Goal: Task Accomplishment & Management: Manage account settings

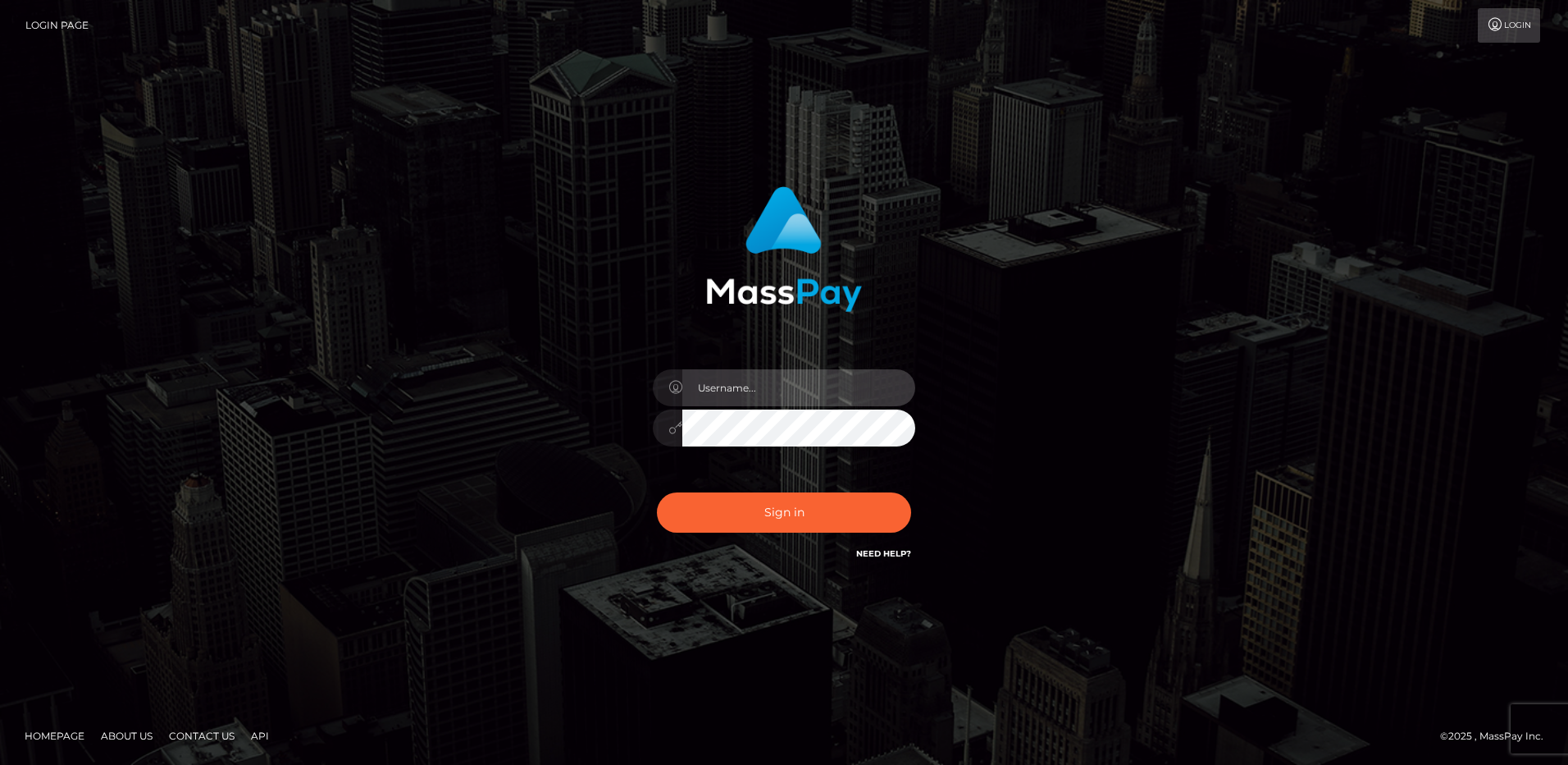
click at [718, 380] on input "text" at bounding box center [799, 387] width 233 height 37
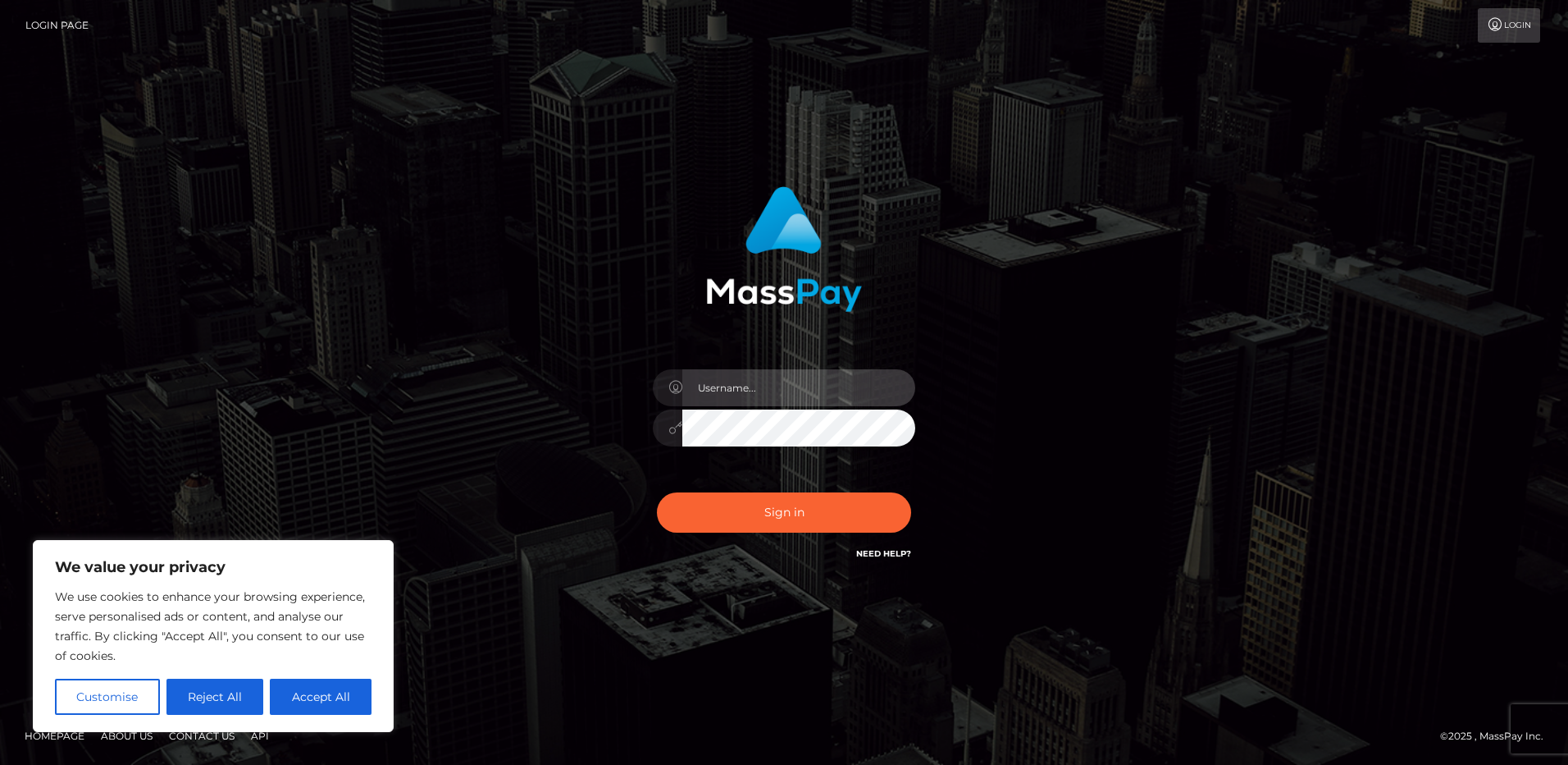
type input "[EMAIL_ADDRESS][DOMAIN_NAME]"
click at [657, 492] on button "Sign in" at bounding box center [784, 512] width 255 height 40
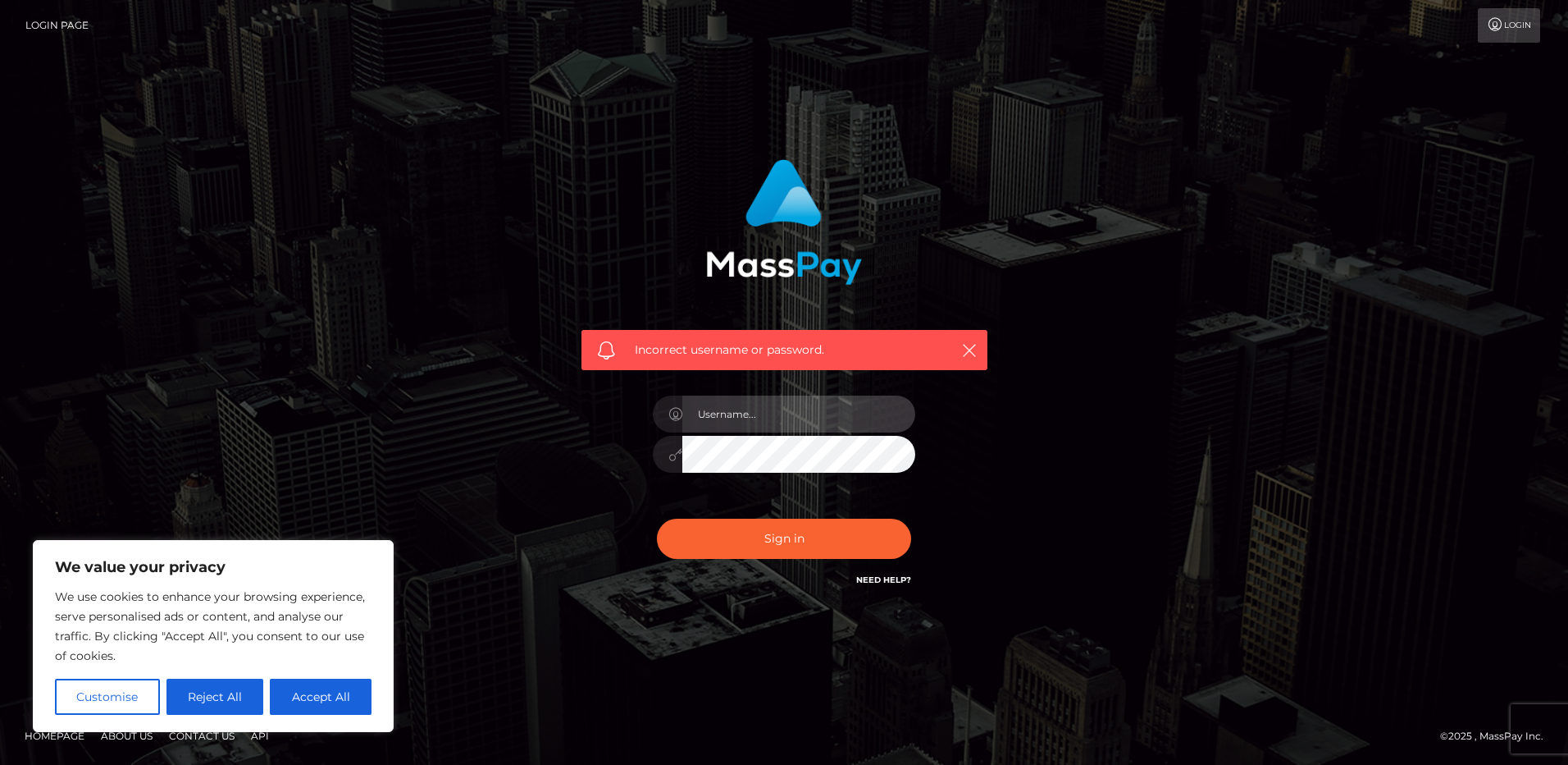
click at [792, 415] on input "text" at bounding box center [799, 414] width 233 height 37
type input "loreengebert@gmx.de"
click at [657, 519] on button "Sign in" at bounding box center [784, 538] width 255 height 40
click at [775, 411] on input "text" at bounding box center [799, 414] width 233 height 37
type input "[EMAIL_ADDRESS][DOMAIN_NAME]"
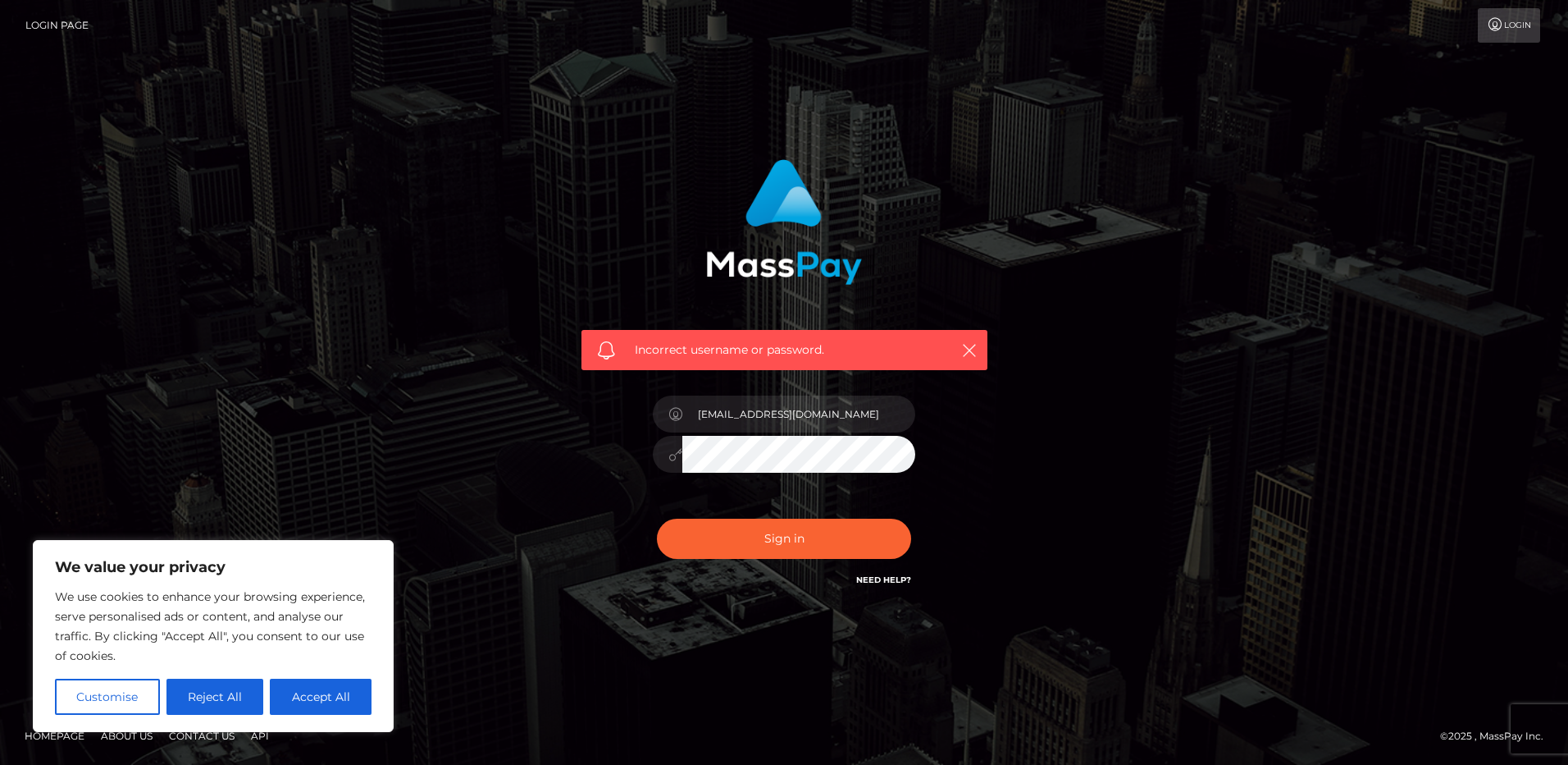
click at [657, 519] on button "Sign in" at bounding box center [784, 538] width 255 height 40
click at [750, 423] on input "text" at bounding box center [799, 414] width 233 height 37
type input "[EMAIL_ADDRESS][DOMAIN_NAME]"
click at [657, 519] on button "Sign in" at bounding box center [784, 538] width 255 height 40
click at [295, 695] on button "Accept All" at bounding box center [320, 697] width 102 height 36
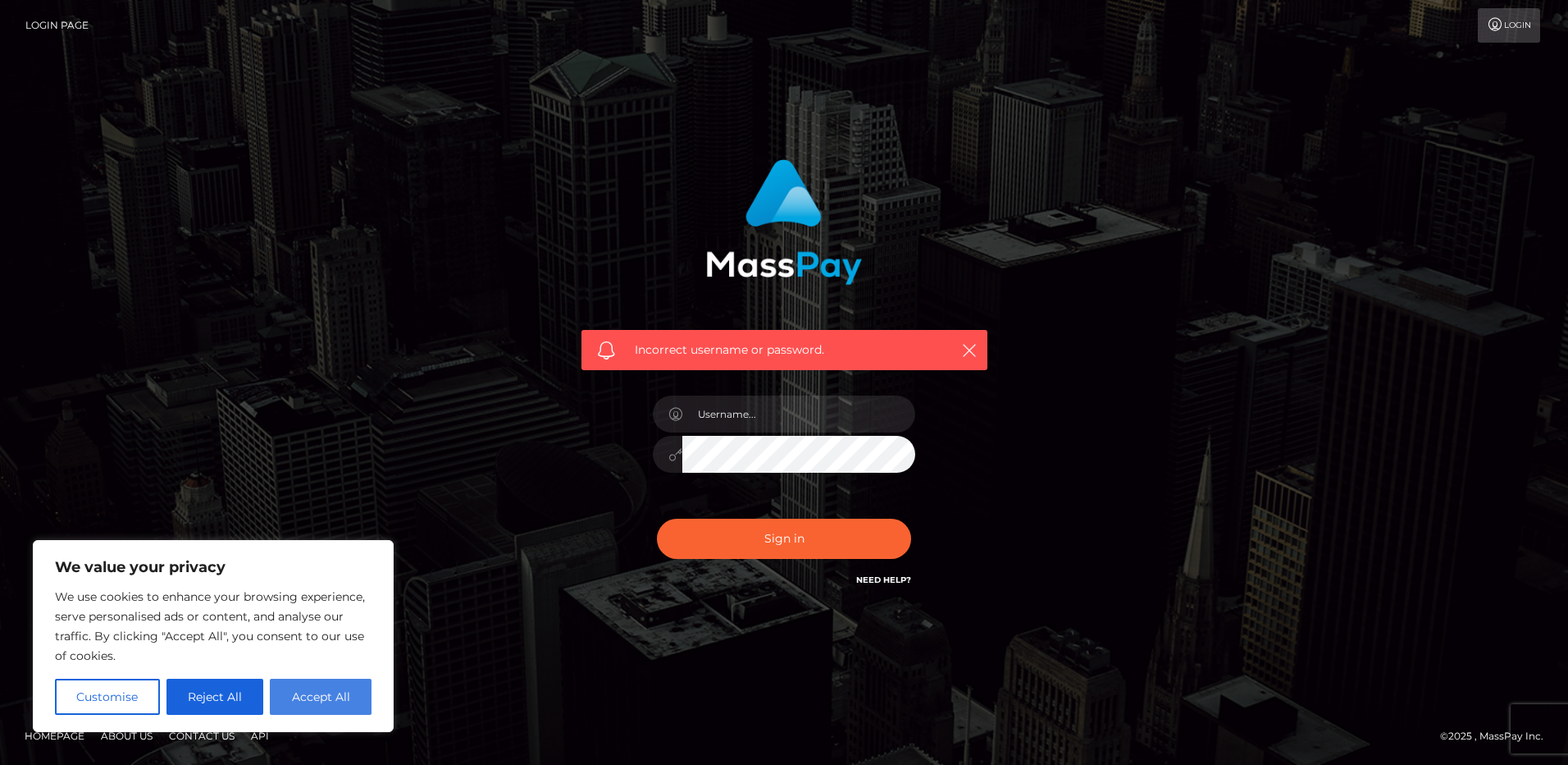
checkbox input "true"
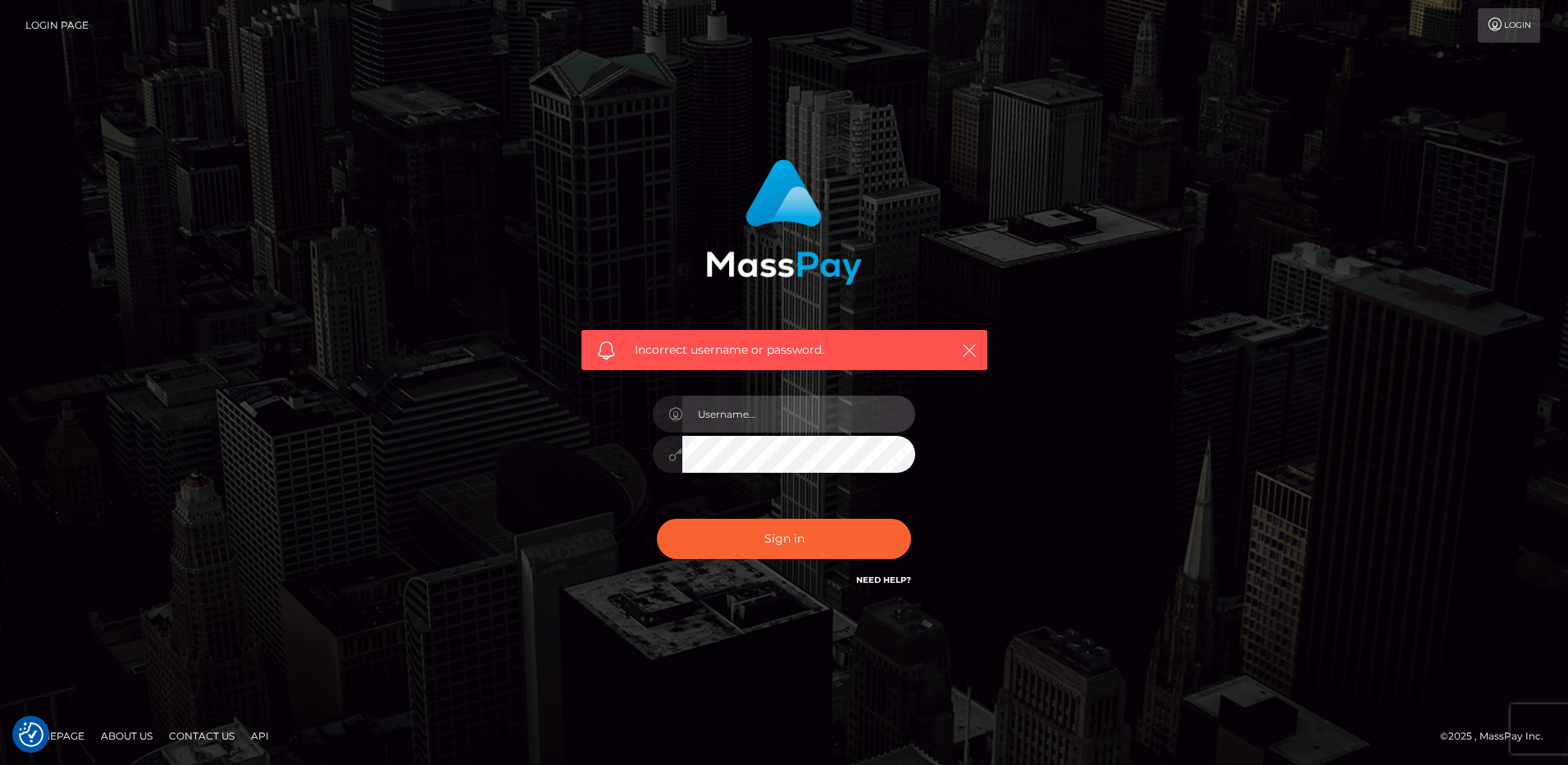
click at [739, 406] on input "text" at bounding box center [799, 414] width 233 height 37
type input "loreengebert@gmx.de"
click at [878, 577] on link "Need Help?" at bounding box center [884, 580] width 55 height 10
click at [874, 575] on link "Need Help?" at bounding box center [884, 580] width 55 height 10
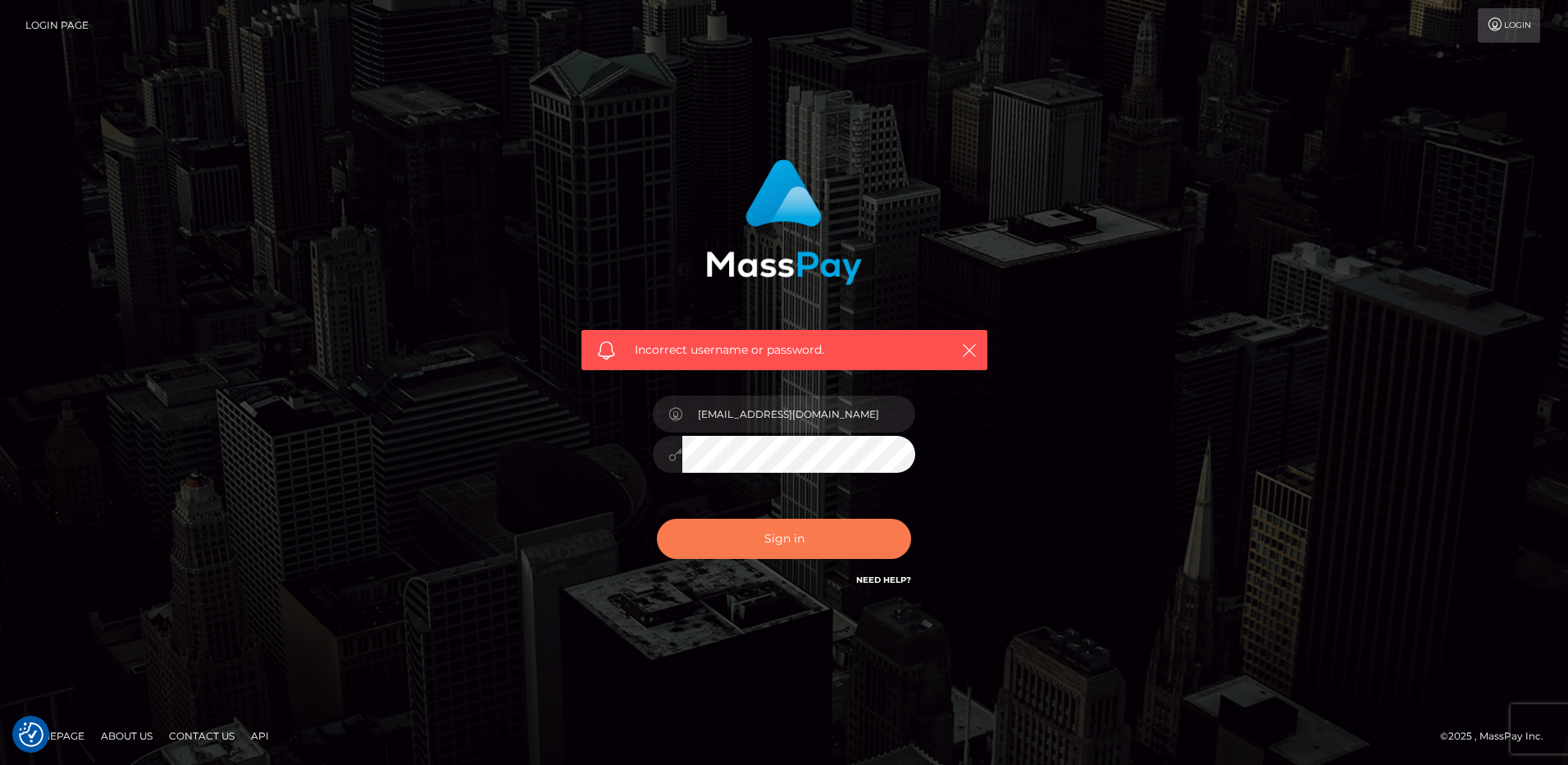
click at [821, 537] on button "Sign in" at bounding box center [784, 538] width 255 height 40
click at [1513, 26] on link "Login" at bounding box center [1509, 26] width 62 height 34
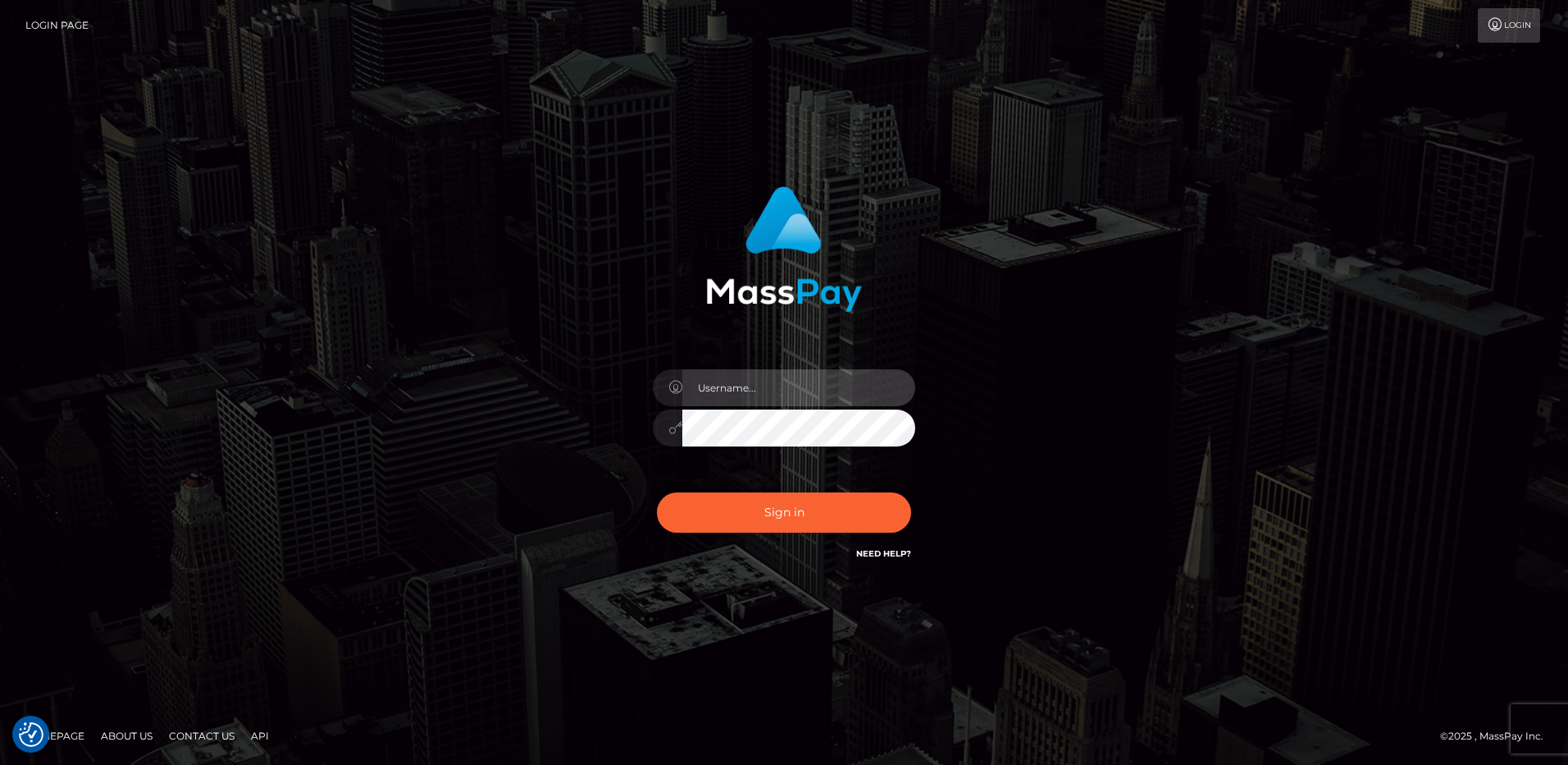
click at [719, 391] on input "text" at bounding box center [799, 387] width 233 height 37
type input "loreengebert@gmx.de"
click at [657, 492] on button "Sign in" at bounding box center [784, 512] width 255 height 40
